Goal: Information Seeking & Learning: Understand process/instructions

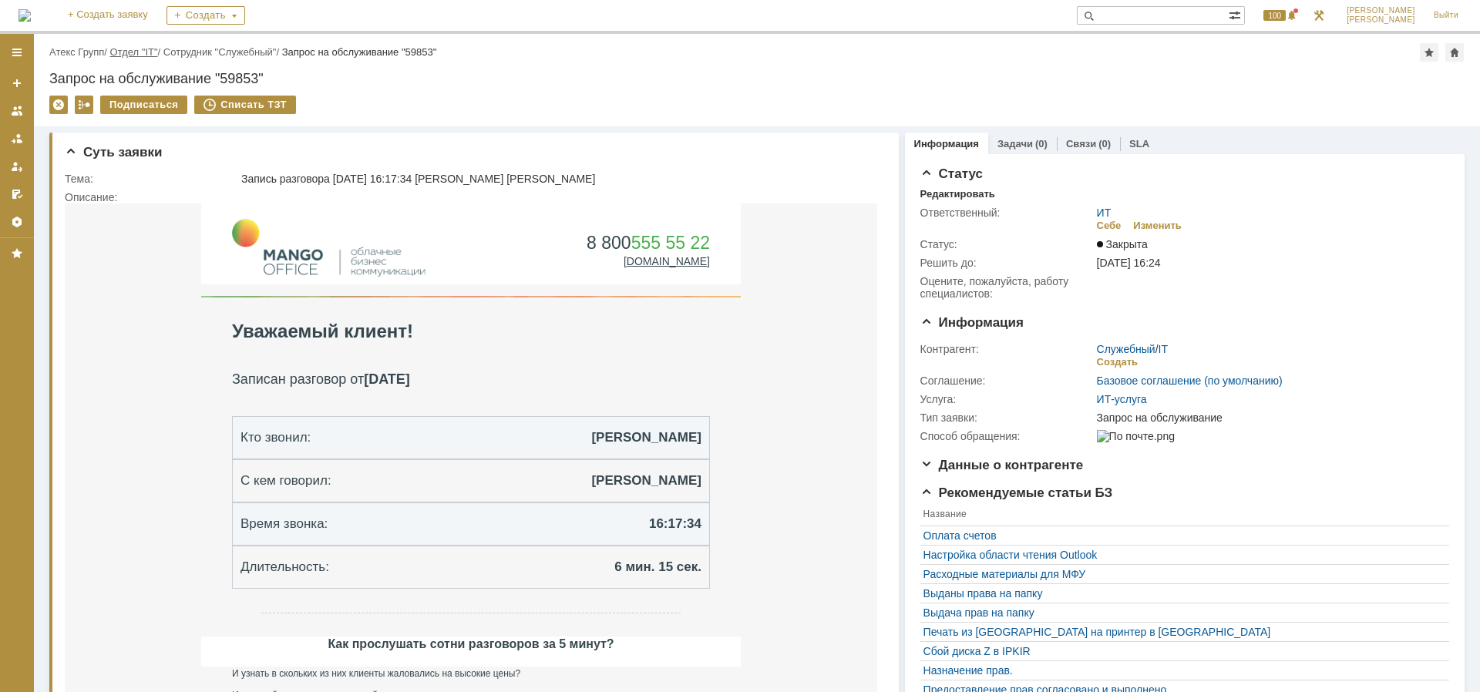
click at [130, 55] on link "Отдел "IT"" at bounding box center [134, 52] width 48 height 12
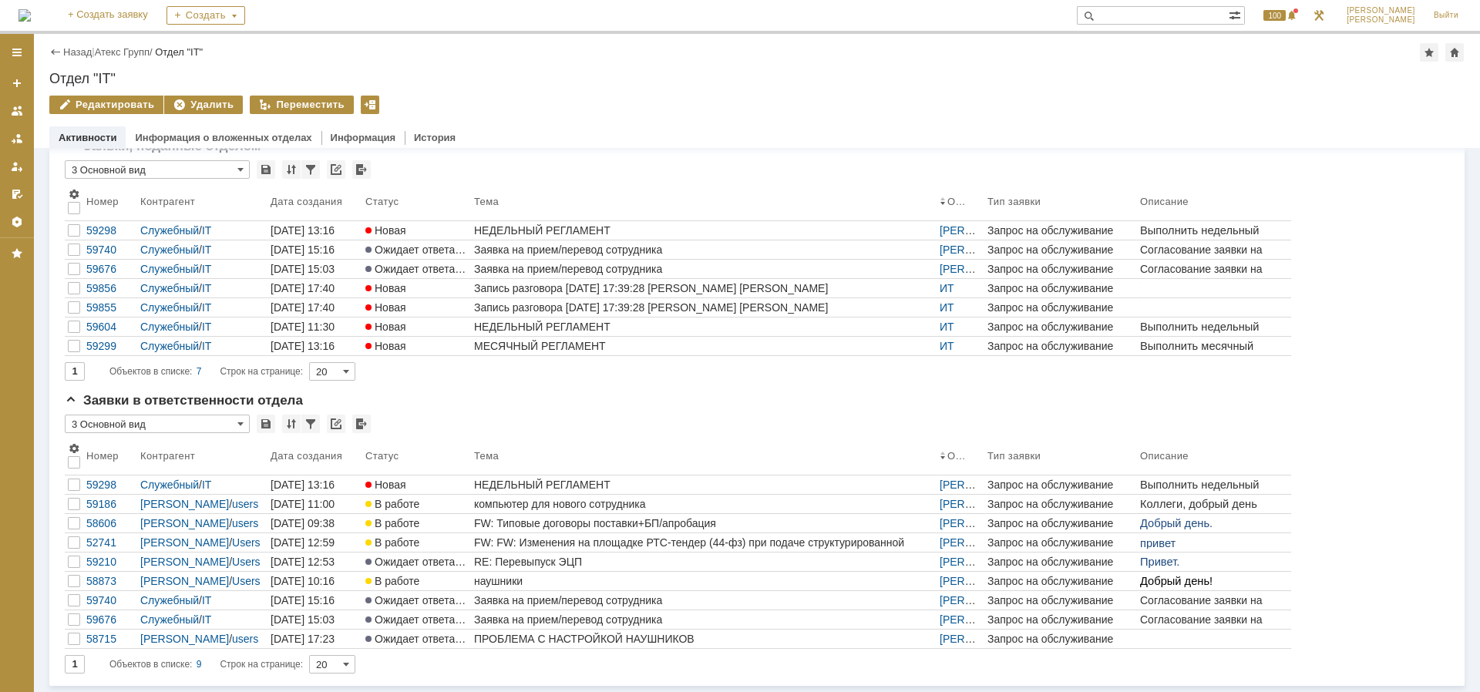
click at [139, 41] on div "Назад | Атекс Групп / Отдел "IT" Отдел "IT" Редактировать Удалить Переместить o…" at bounding box center [757, 91] width 1446 height 114
click at [332, 375] on input "20" at bounding box center [332, 371] width 46 height 18
click at [330, 431] on span "100" at bounding box center [336, 428] width 32 height 12
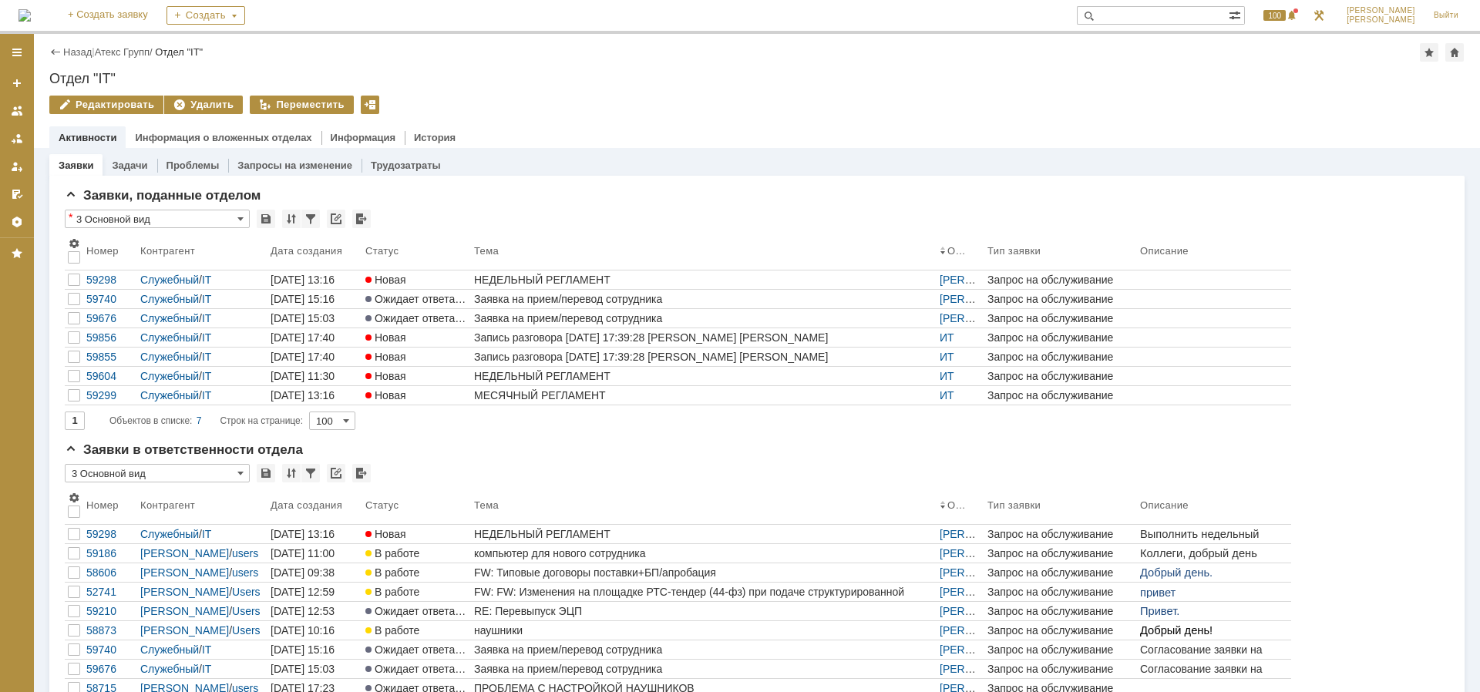
type input "100"
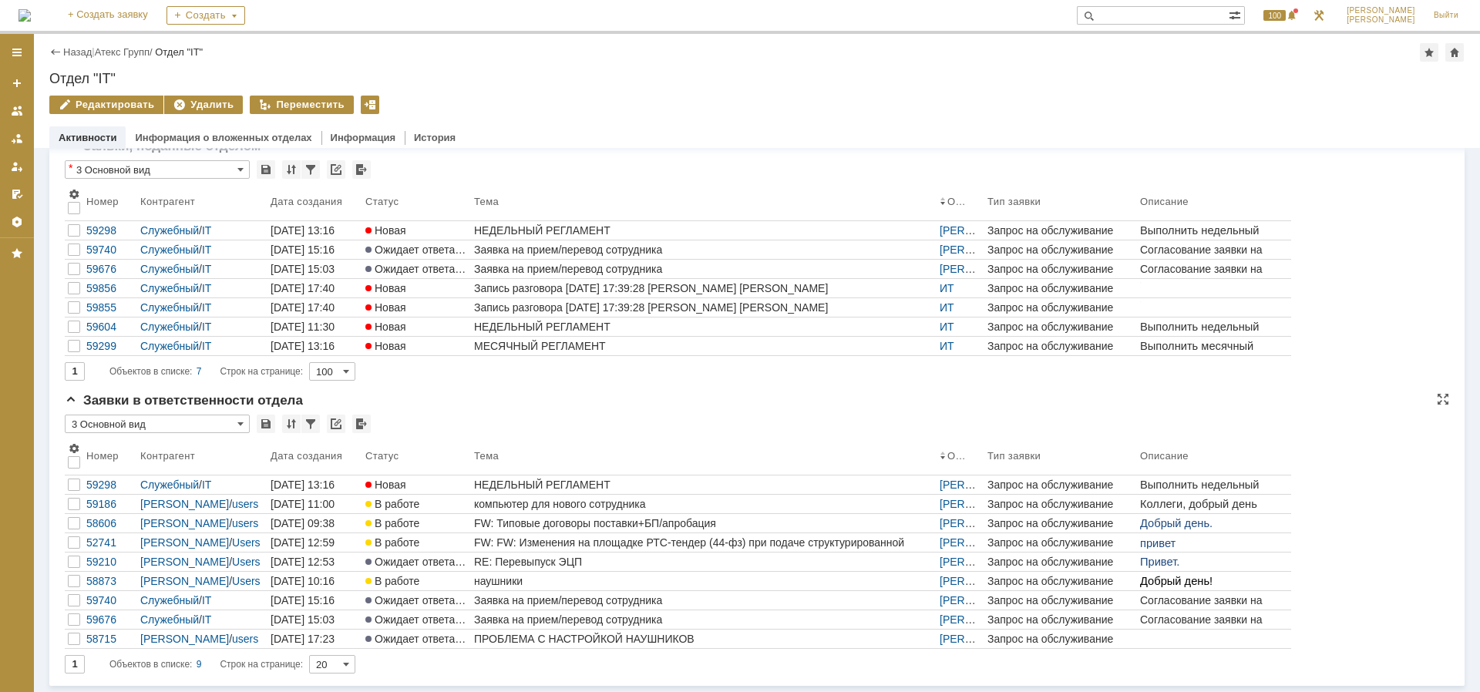
click at [331, 667] on input "20" at bounding box center [332, 664] width 46 height 18
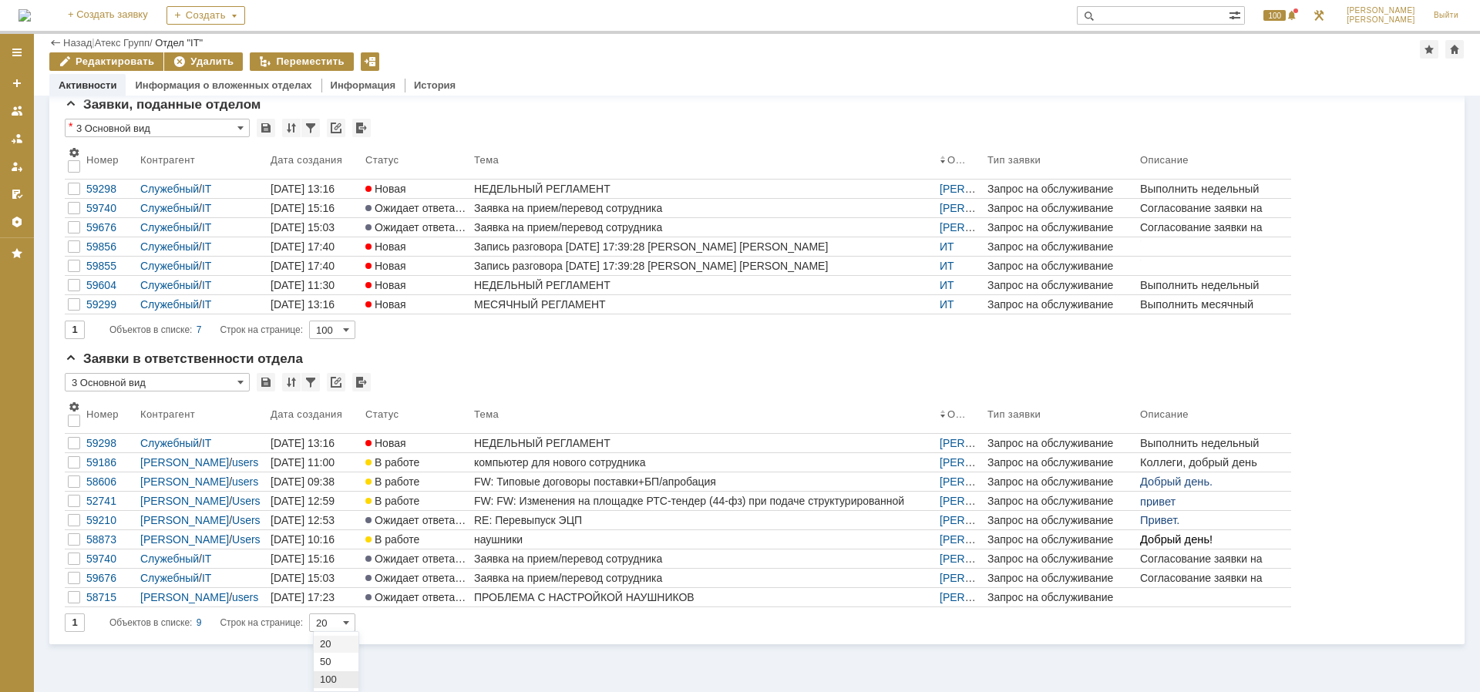
click at [327, 683] on span "100" at bounding box center [336, 680] width 32 height 12
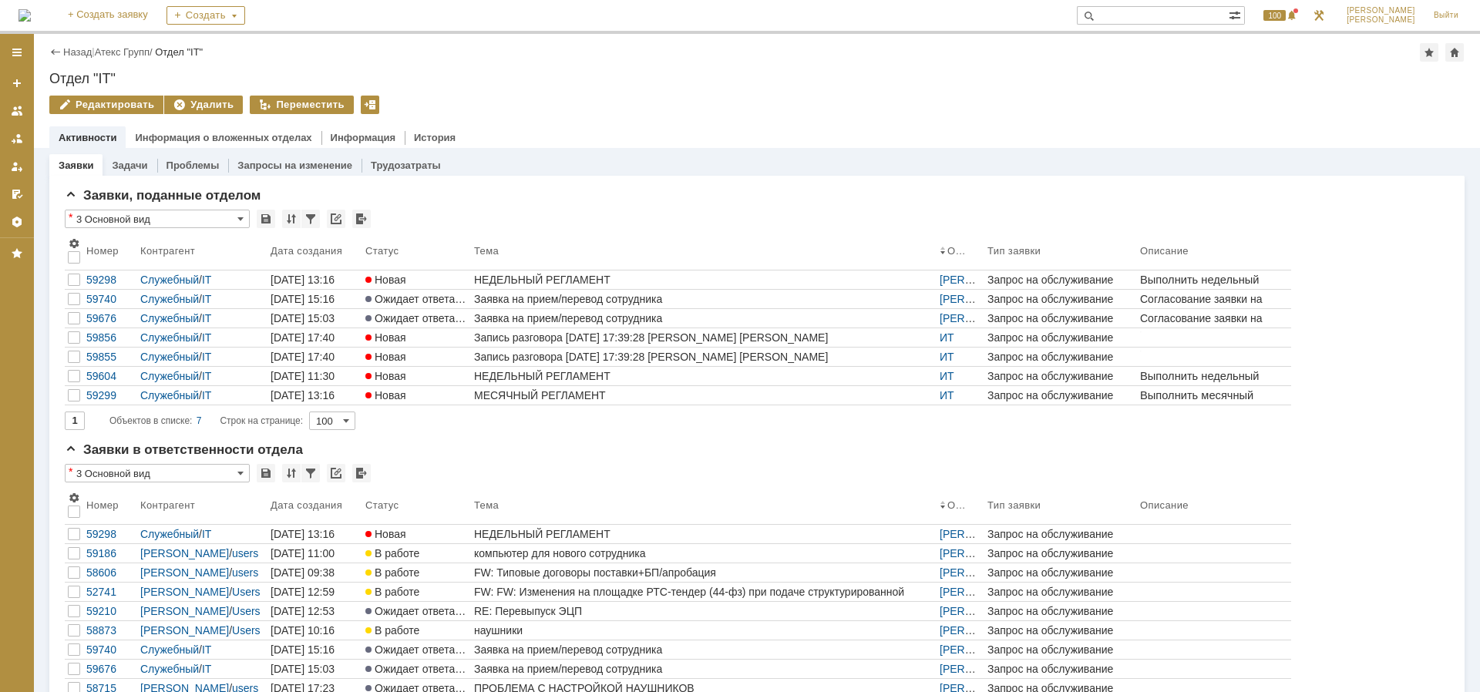
type input "100"
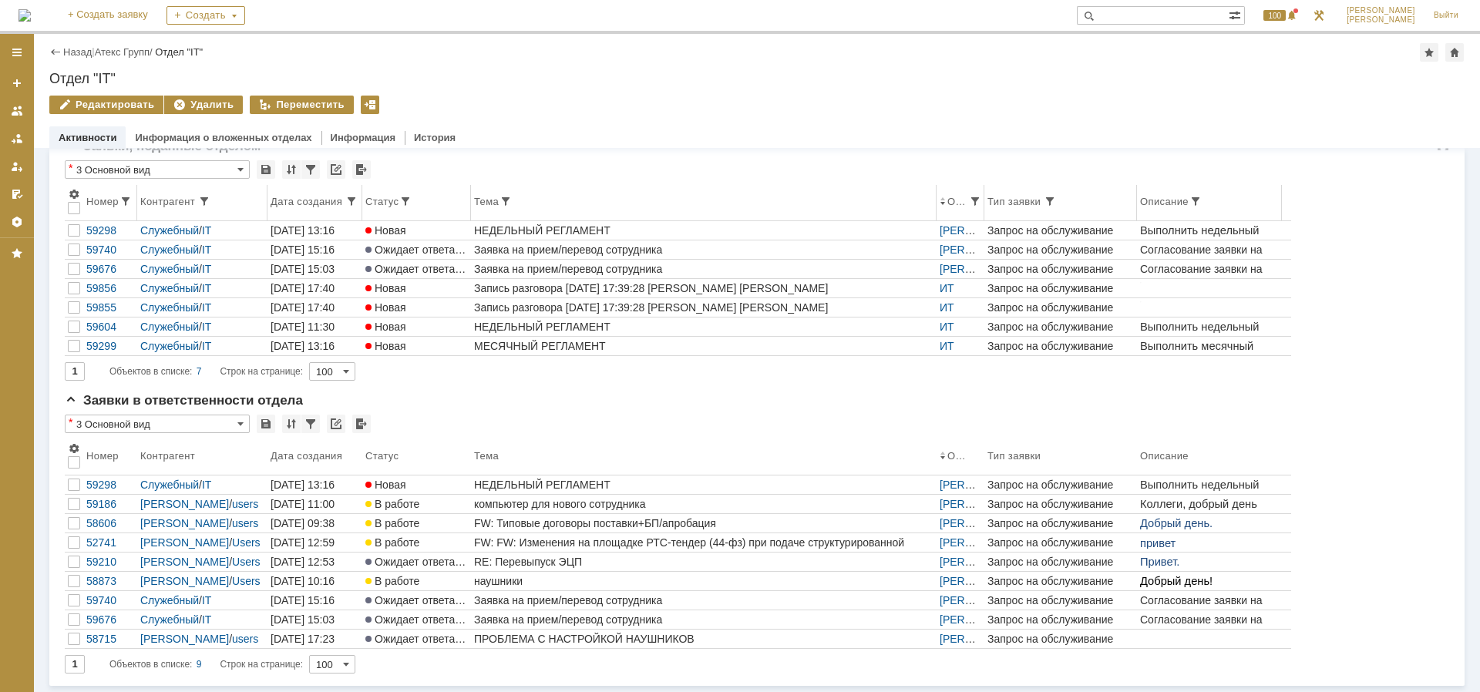
click at [102, 203] on div "Номер" at bounding box center [102, 202] width 33 height 12
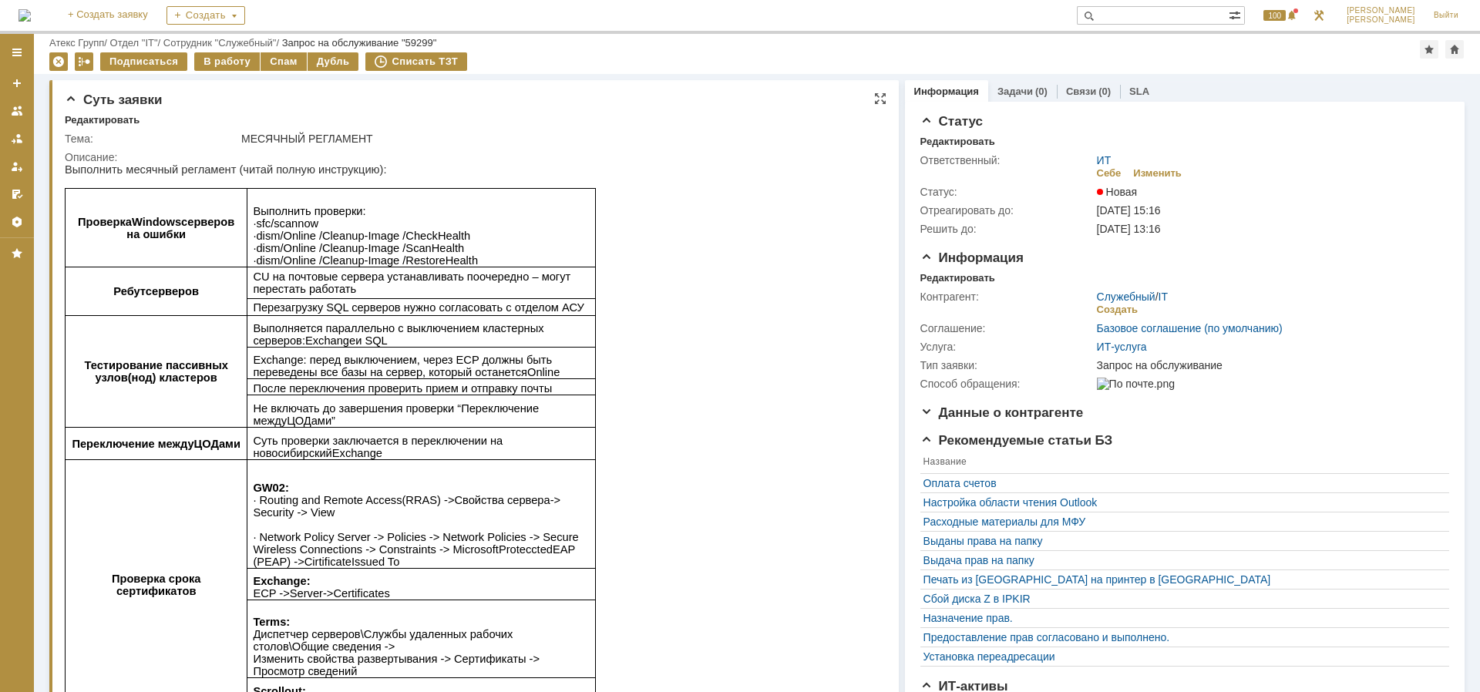
scroll to position [117, 0]
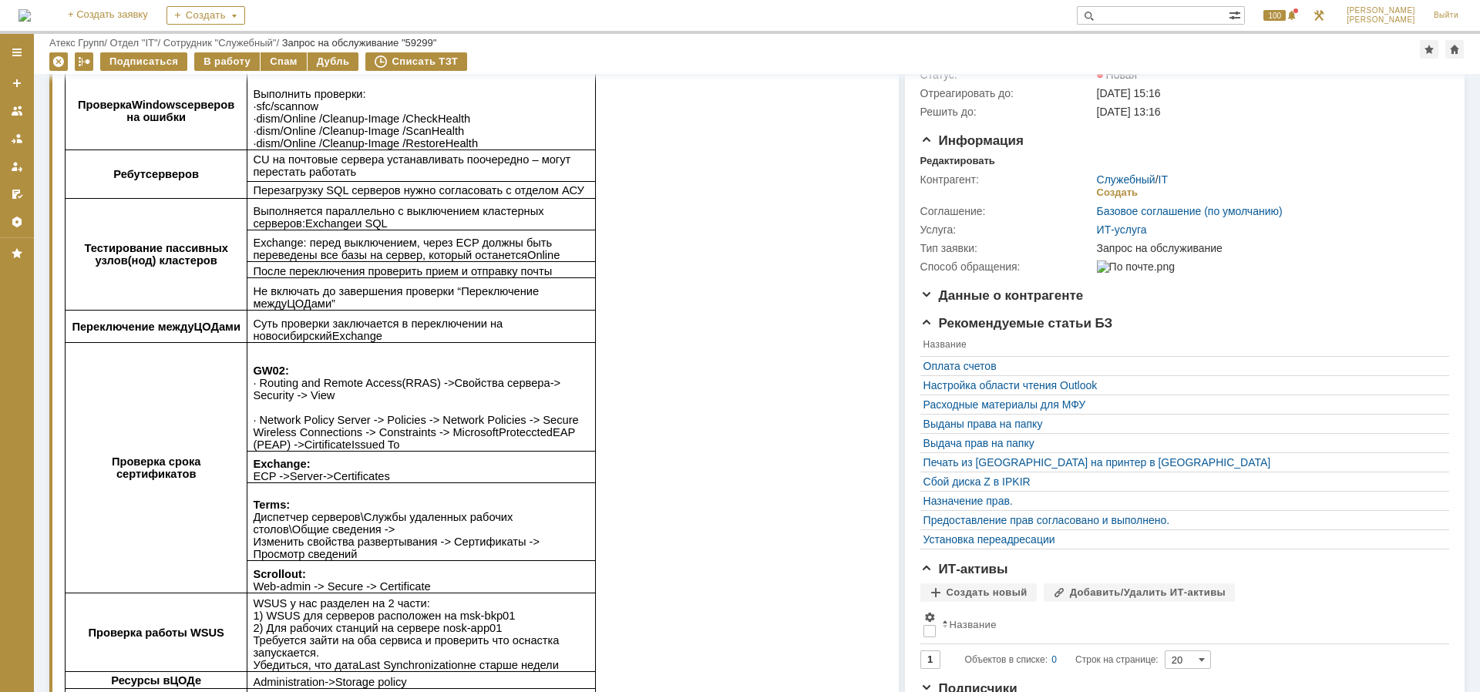
click at [322, 99] on p "Выполнить проверки : ∙ sfc / scannow ∙ dism /Online /Cleanup-Image / CheckHealt…" at bounding box center [421, 119] width 337 height 62
drag, startPoint x: 321, startPoint y: 99, endPoint x: 256, endPoint y: 109, distance: 66.3
click at [256, 109] on p "Выполнить проверки : ∙ sfc / scannow ∙ dism /Online /Cleanup-Image / CheckHealt…" at bounding box center [421, 119] width 337 height 62
copy span "∙ sfc / scannow"
click at [403, 220] on p "Выполняется параллельно с выключением кластерных серверов: Exchange и SQL" at bounding box center [421, 217] width 337 height 25
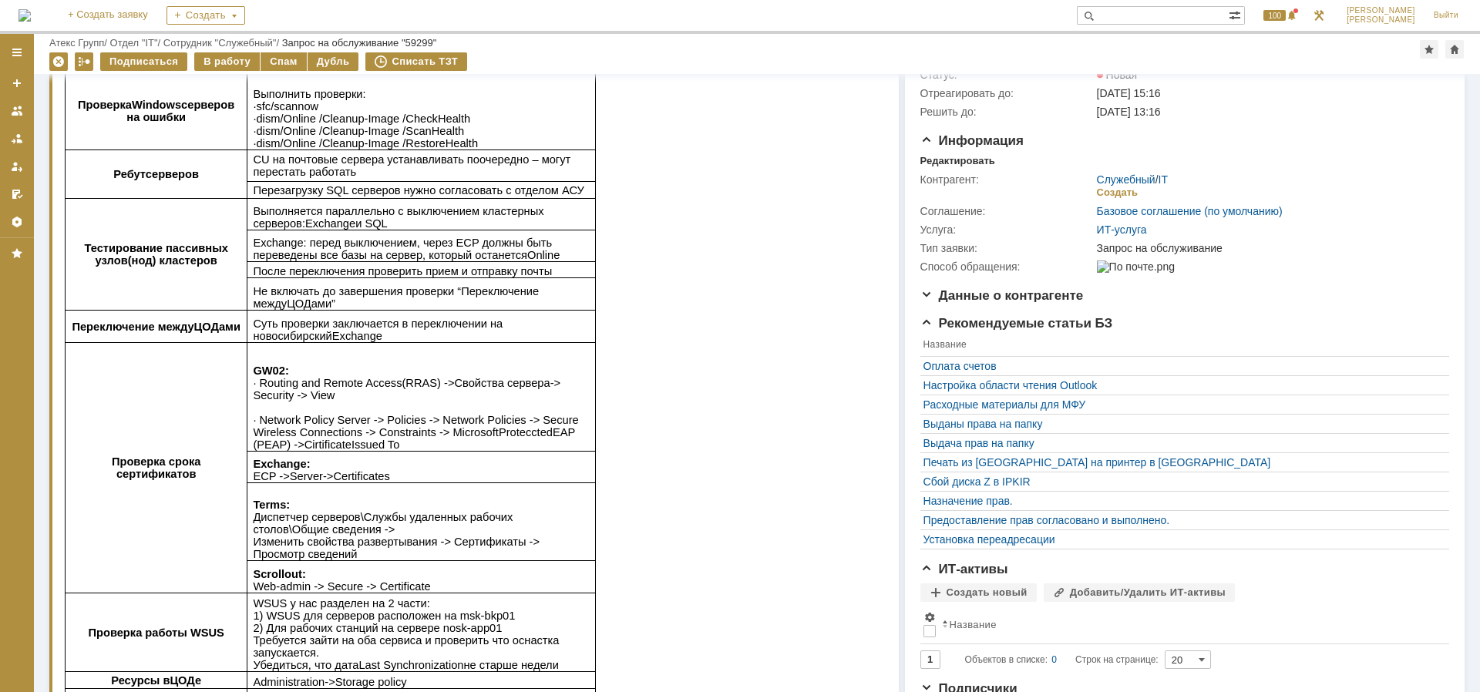
click at [368, 167] on span "CU на почтовые сервера устанавливать поочередно – могут перестать работать" at bounding box center [412, 165] width 318 height 25
drag, startPoint x: 297, startPoint y: 168, endPoint x: 358, endPoint y: 180, distance: 62.1
click at [358, 178] on p "CU на почтовые сервера устанавливать поочередно – могут перестать работать" at bounding box center [421, 165] width 337 height 25
click at [284, 170] on span "CU на почтовые сервера устанавливать поочередно – могут перестать работать" at bounding box center [412, 165] width 318 height 25
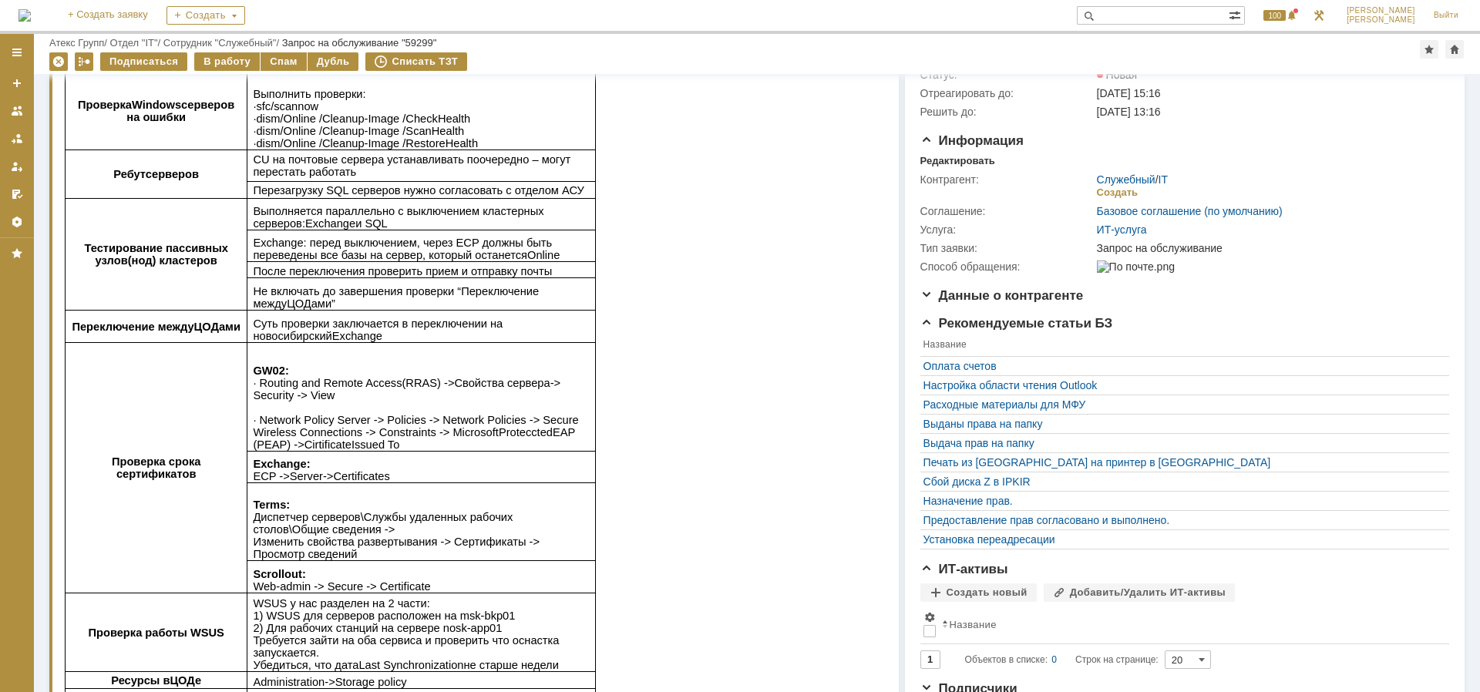
click at [275, 165] on span "CU на почтовые сервера устанавливать поочередно – могут перестать работать" at bounding box center [412, 165] width 318 height 25
click at [255, 162] on span "CU на почтовые сервера устанавливать поочередно – могут перестать работать" at bounding box center [412, 165] width 318 height 25
click at [284, 166] on span "CU на почтовые сервера устанавливать поочередно – могут перестать работать" at bounding box center [412, 165] width 318 height 25
drag, startPoint x: 294, startPoint y: 176, endPoint x: 273, endPoint y: 170, distance: 22.4
click at [273, 170] on p "CU на почтовые сервера устанавливать поочередно – могут перестать работать" at bounding box center [421, 165] width 337 height 25
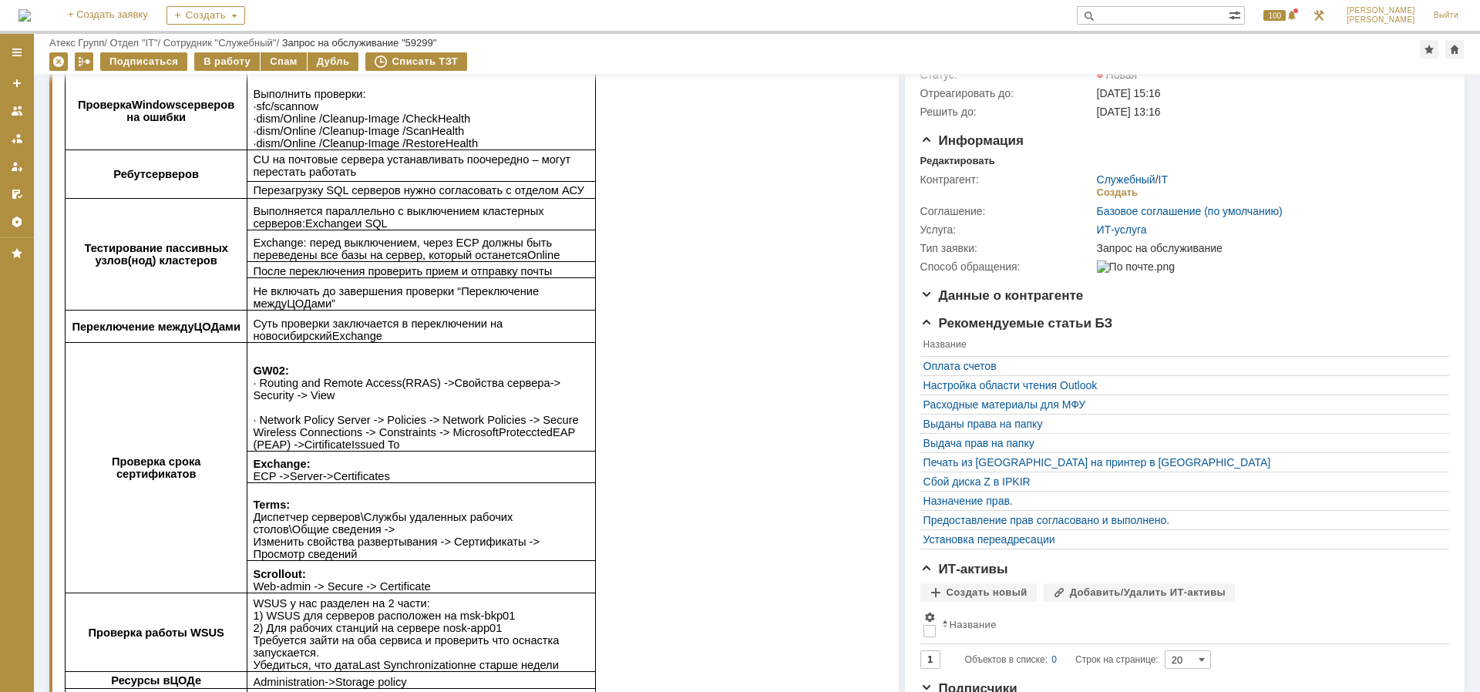
click at [378, 190] on span "Перезагрузку SQL серверов нужно согласовать с отделом АСУ" at bounding box center [418, 190] width 331 height 12
drag, startPoint x: 468, startPoint y: 195, endPoint x: 580, endPoint y: 185, distance: 113.0
click at [580, 185] on td "Перезагрузку SQL серверов нужно согласовать с отделом АСУ" at bounding box center [421, 190] width 348 height 17
drag, startPoint x: 550, startPoint y: 191, endPoint x: 382, endPoint y: 200, distance: 168.2
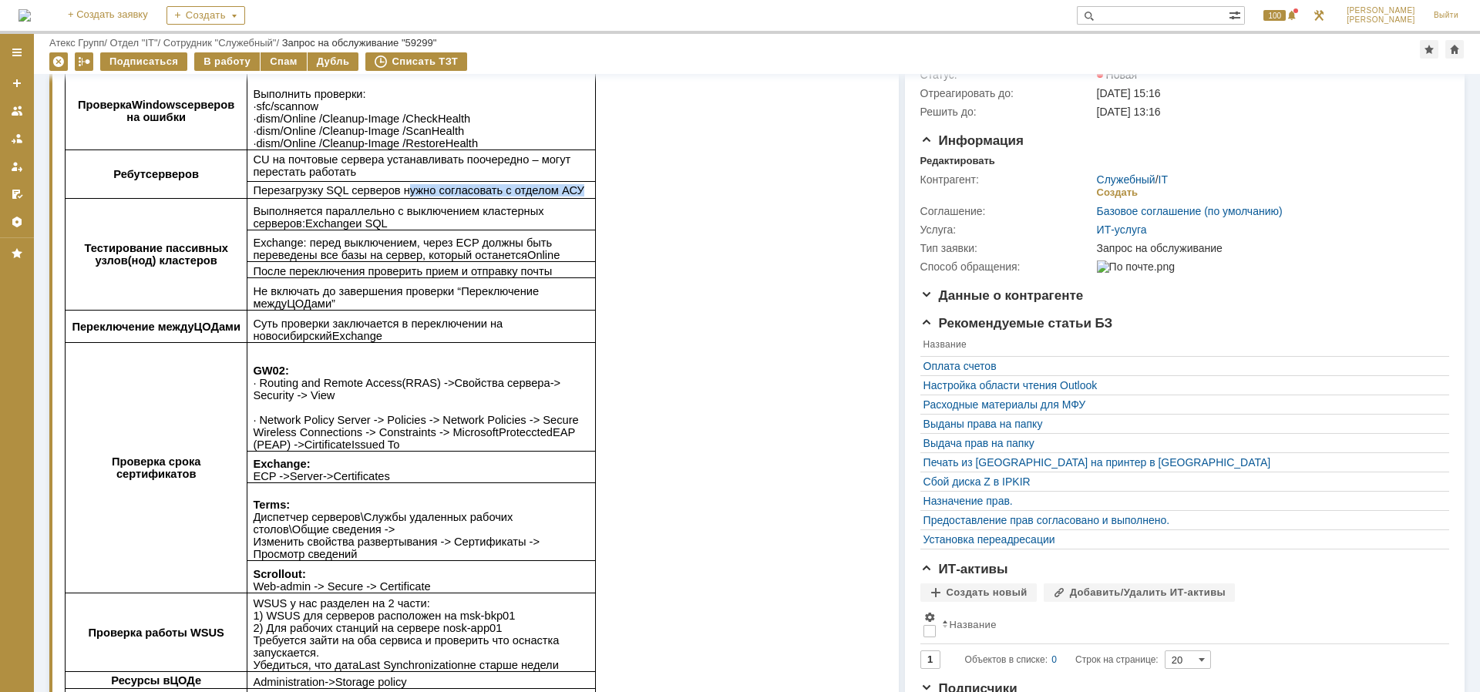
click at [382, 197] on p "Перезагрузку SQL серверов нужно согласовать с отделом АСУ" at bounding box center [421, 190] width 337 height 12
click at [382, 197] on span "Перезагрузку SQL серверов нужно согласовать с отделом АСУ" at bounding box center [418, 190] width 331 height 12
drag, startPoint x: 308, startPoint y: 212, endPoint x: 403, endPoint y: 212, distance: 94.8
click at [403, 212] on span "Выполняется параллельно с выключением кластерных серверов: Exchange и SQL" at bounding box center [398, 217] width 291 height 25
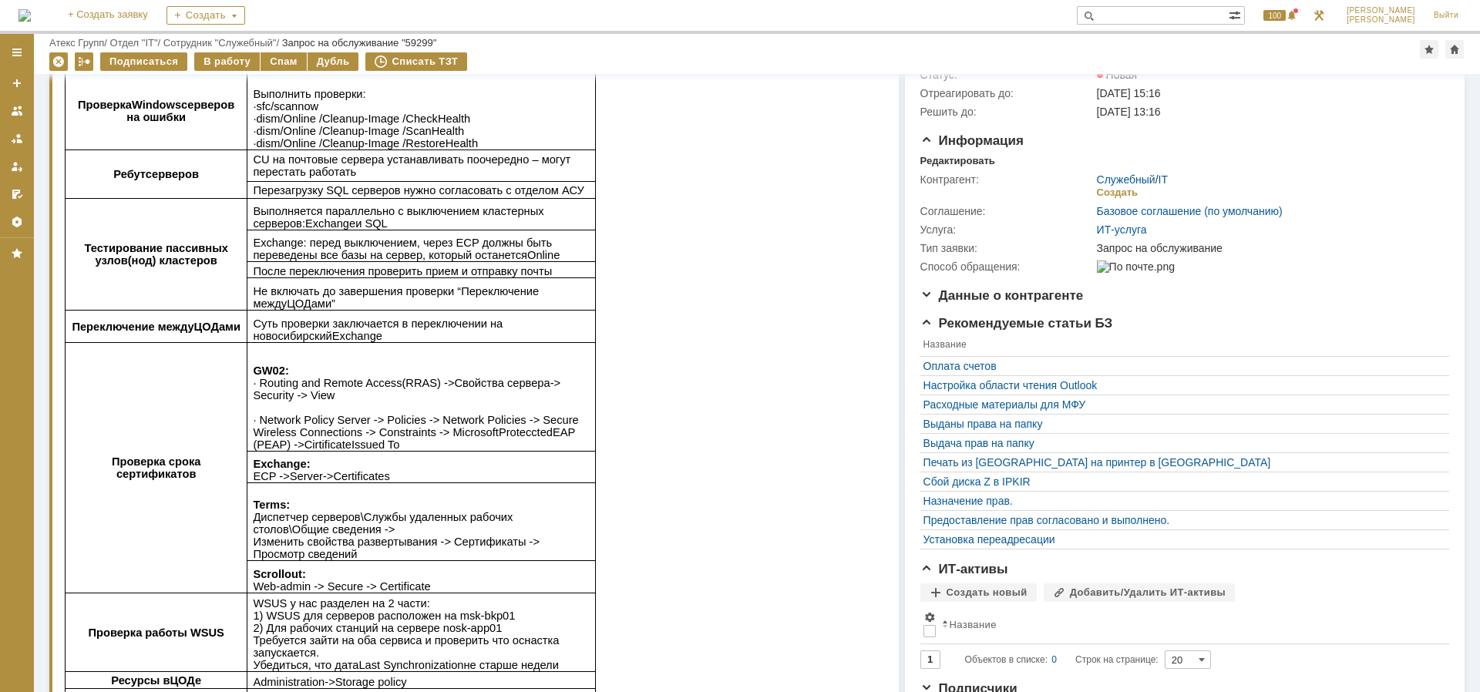
click at [287, 215] on span "Выполняется параллельно с выключением кластерных серверов: Exchange и SQL" at bounding box center [398, 217] width 291 height 25
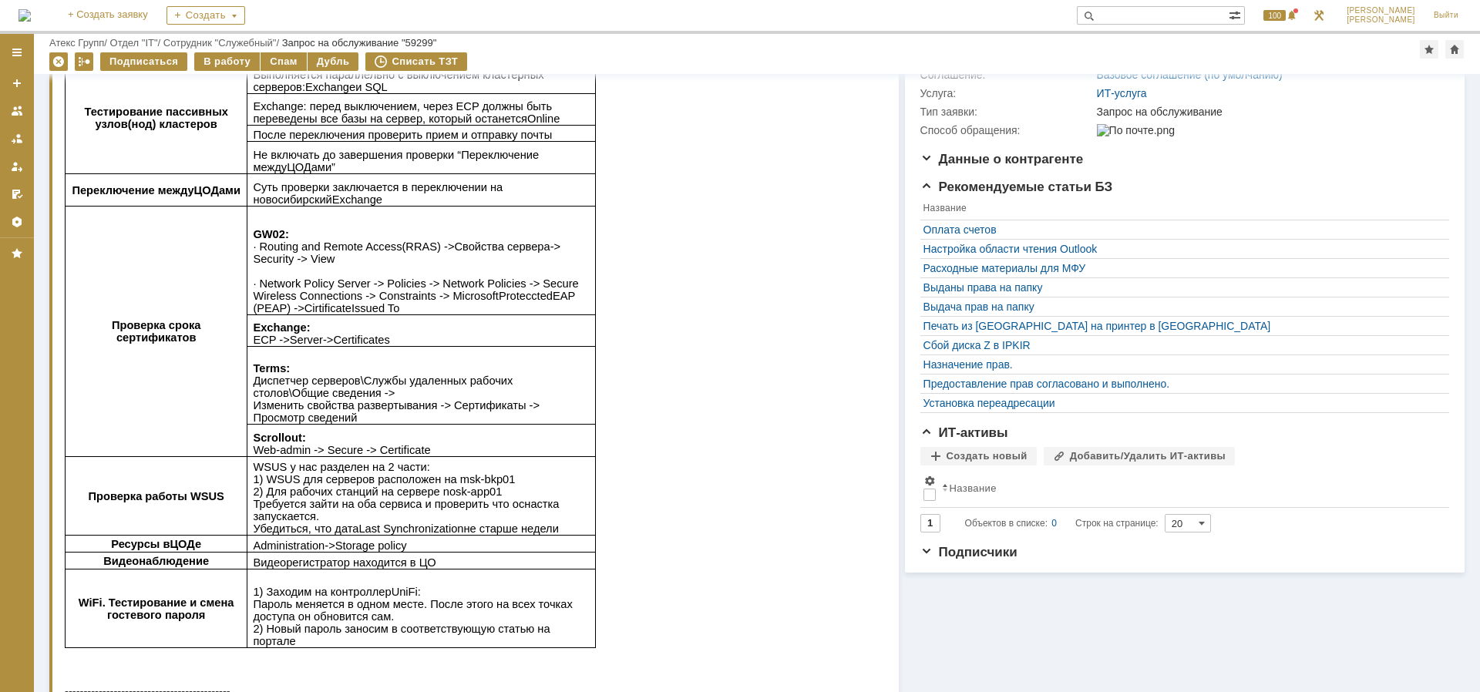
scroll to position [249, 0]
